Goal: Task Accomplishment & Management: Use online tool/utility

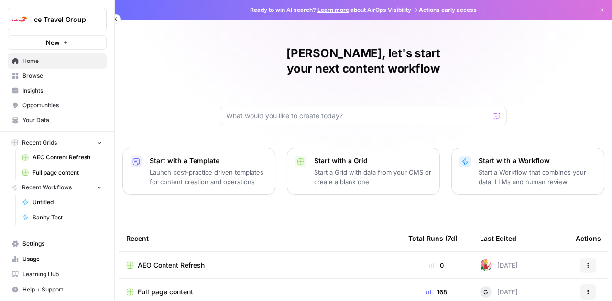
click at [32, 77] on span "Browse" at bounding box center [62, 76] width 80 height 9
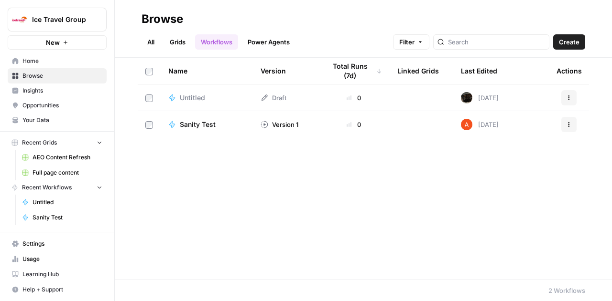
click at [177, 39] on link "Grids" at bounding box center [177, 41] width 27 height 15
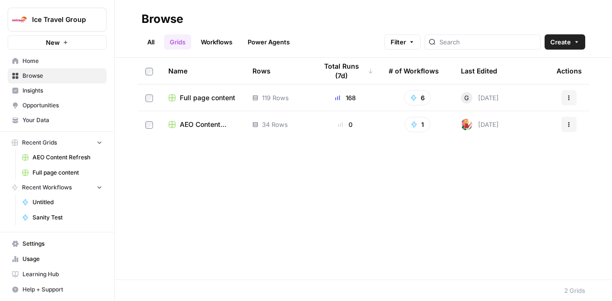
click at [143, 36] on link "All" at bounding box center [150, 41] width 19 height 15
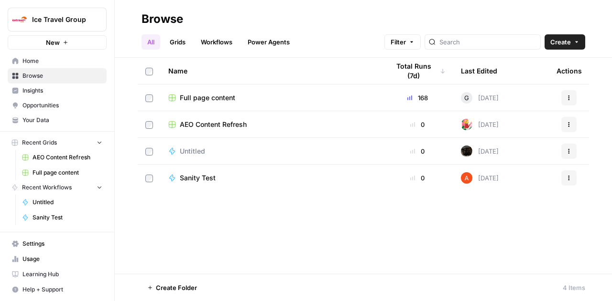
click at [203, 94] on span "Full page content" at bounding box center [207, 98] width 55 height 10
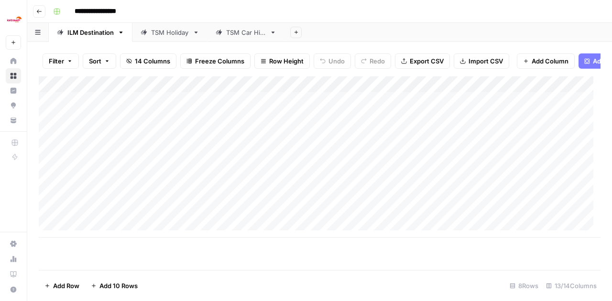
click at [163, 32] on div "TSM Holiday" at bounding box center [170, 33] width 38 height 10
click at [124, 139] on div "Add Column" at bounding box center [319, 169] width 561 height 187
click at [124, 139] on textarea at bounding box center [148, 145] width 153 height 13
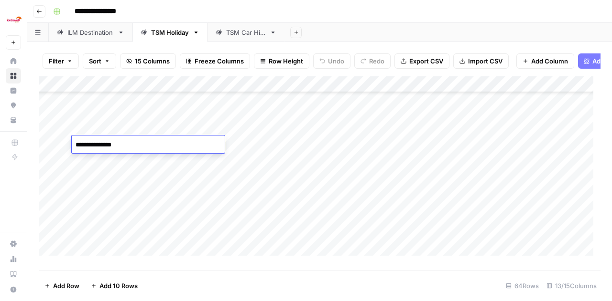
type textarea "**********"
click at [308, 140] on div "Add Column" at bounding box center [319, 169] width 561 height 187
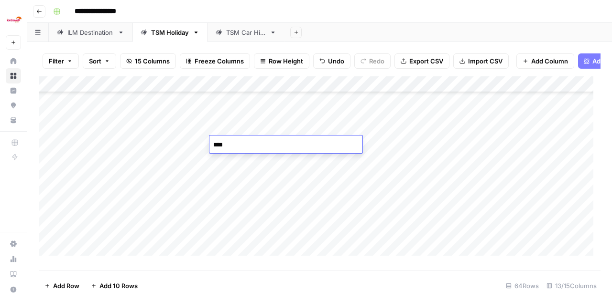
type textarea "*****"
click at [358, 136] on div "Add Column" at bounding box center [319, 169] width 561 height 187
click at [363, 146] on div "Add Column" at bounding box center [319, 169] width 561 height 187
